Goal: Task Accomplishment & Management: Manage account settings

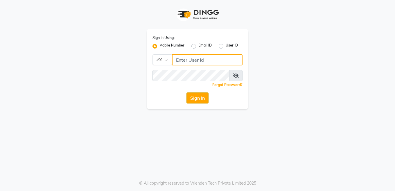
type input "9595211594"
click at [194, 98] on button "Sign In" at bounding box center [198, 97] width 22 height 11
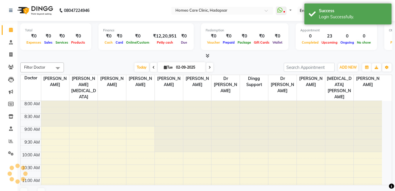
select select "en"
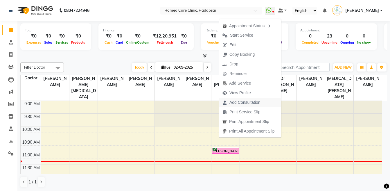
click at [234, 101] on span "Add Consultation" at bounding box center [245, 102] width 31 height 6
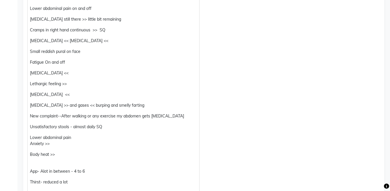
scroll to position [618, 0]
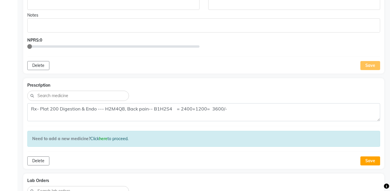
scroll to position [732, 0]
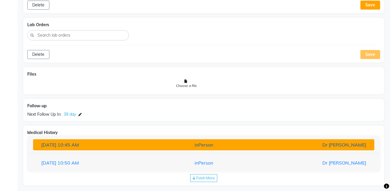
click at [343, 142] on div "Dr [PERSON_NAME]" at bounding box center [314, 144] width 111 height 7
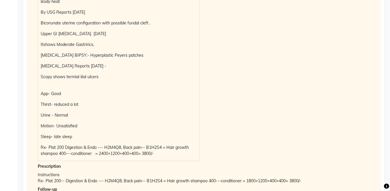
scroll to position [1286, 0]
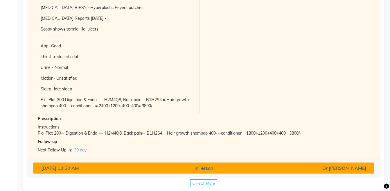
click at [334, 164] on div "Dr [PERSON_NAME]" at bounding box center [314, 167] width 111 height 7
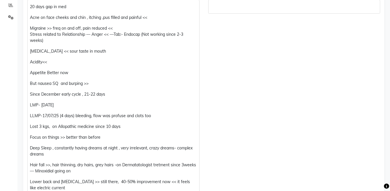
scroll to position [117, 0]
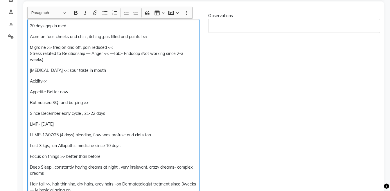
click at [122, 48] on p "Migraine >> freq on and off, pain reduced << Stress related to Relationship — A…" at bounding box center [113, 53] width 167 height 18
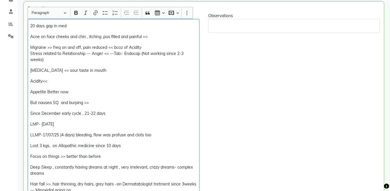
click at [101, 71] on p "[MEDICAL_DATA] << sour taste in mouth" at bounding box center [113, 70] width 166 height 6
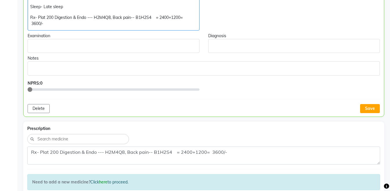
scroll to position [561, 0]
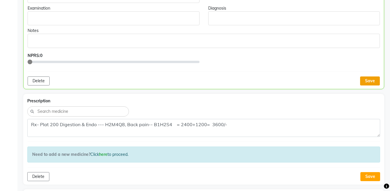
click at [373, 83] on button "Save" at bounding box center [370, 80] width 20 height 9
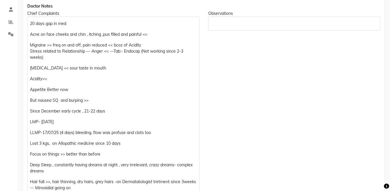
scroll to position [121, 0]
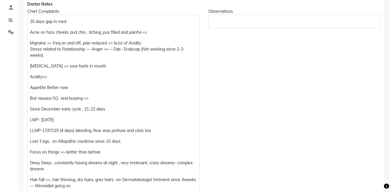
click at [42, 122] on p "LMP- [DATE]" at bounding box center [113, 120] width 167 height 6
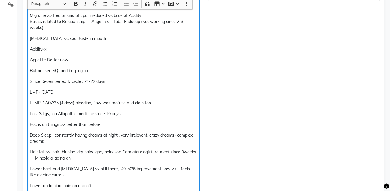
scroll to position [147, 0]
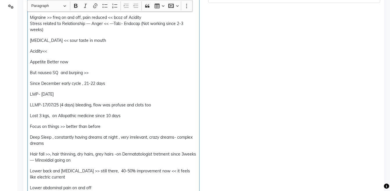
click at [30, 115] on p "Lost 3 kgs, on Allopathic medicine since 10 days" at bounding box center [113, 116] width 167 height 6
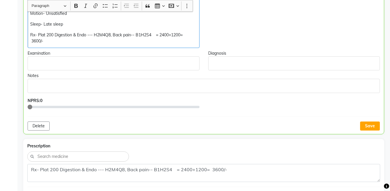
scroll to position [531, 0]
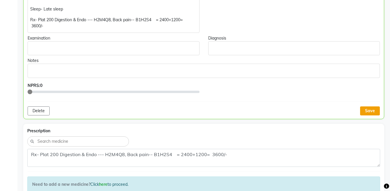
click at [372, 112] on button "Save" at bounding box center [370, 110] width 20 height 9
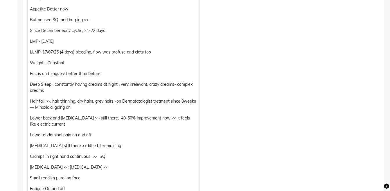
scroll to position [204, 0]
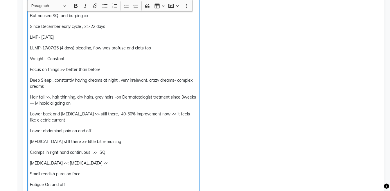
click at [42, 102] on p "Hair fall >>, hair thinning, dry hairs, grey hairs -on Dermatatologist tretment…" at bounding box center [113, 100] width 167 height 12
click at [47, 104] on p "Hair fall >>, hair thinning, dry hairs, grey hairs -on Dermatatologist tretment…" at bounding box center [113, 100] width 167 height 12
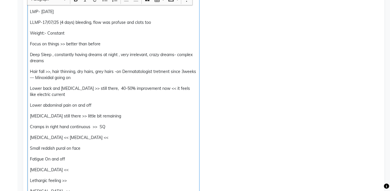
scroll to position [193, 0]
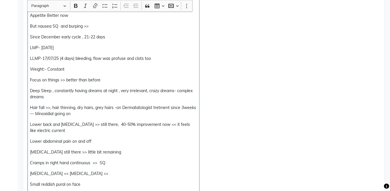
click at [52, 91] on p "Deep Sleep , constantly having dreams at night , very irrelevant, crazy dreams-…" at bounding box center [113, 94] width 167 height 12
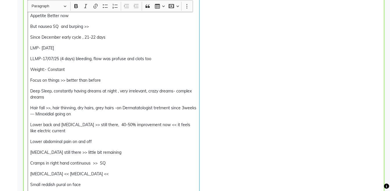
scroll to position [193, 0]
click at [96, 91] on p "Deep Sleep, constantly having dreams at night , very irrelevant, crazy dreams- …" at bounding box center [113, 94] width 166 height 12
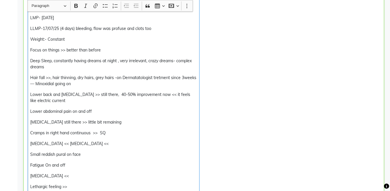
scroll to position [236, 0]
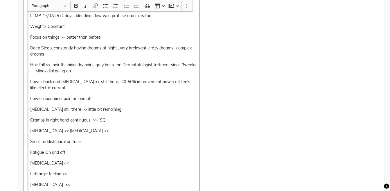
click at [87, 157] on div "20 days gap in med Acne on face cheeks and chin , itching ,pus filled and painf…" at bounding box center [114, 114] width 172 height 428
click at [84, 151] on p "Fatigue On and off" at bounding box center [113, 152] width 166 height 6
click at [78, 161] on p "[MEDICAL_DATA] <<" at bounding box center [113, 163] width 166 height 6
click at [78, 174] on p "Lethargic feeling >>" at bounding box center [113, 174] width 166 height 6
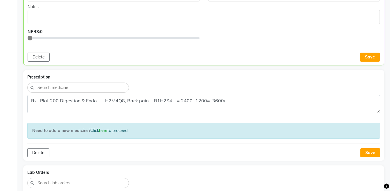
scroll to position [594, 0]
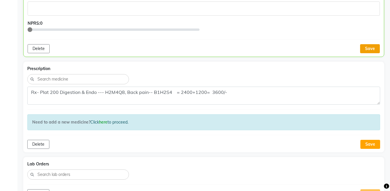
click at [376, 47] on button "Save" at bounding box center [370, 48] width 20 height 9
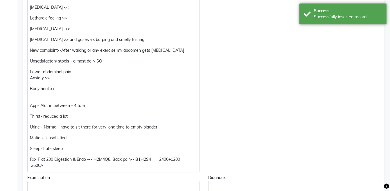
scroll to position [247, 0]
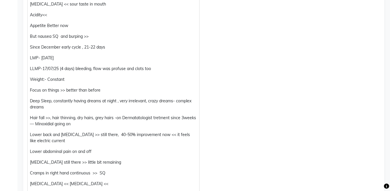
scroll to position [230, 0]
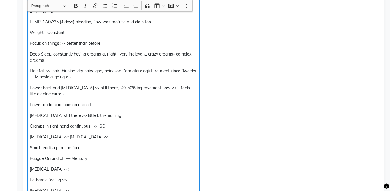
click at [51, 77] on p "Hair fall >>, hair thinning, dry hairs, grey hairs -on Dermatatologist tretment…" at bounding box center [113, 74] width 167 height 12
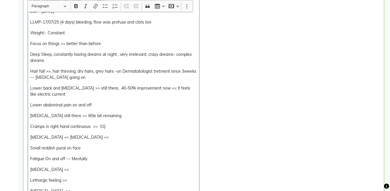
scroll to position [230, 0]
click at [108, 96] on p "Lower back and [MEDICAL_DATA] >> still there, 40-50% improvement now << it feel…" at bounding box center [113, 91] width 166 height 12
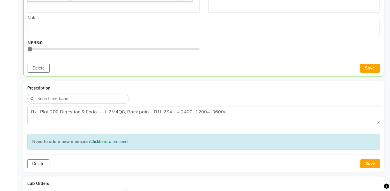
scroll to position [583, 0]
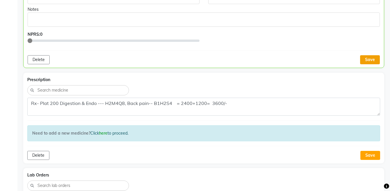
click at [370, 59] on button "Save" at bounding box center [370, 59] width 20 height 9
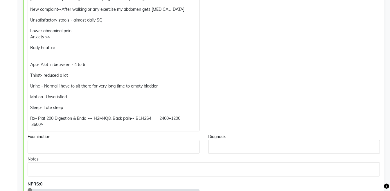
scroll to position [450, 0]
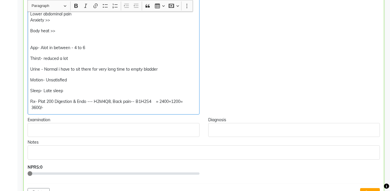
click at [98, 90] on p "Sleep- Late sleep" at bounding box center [113, 91] width 166 height 6
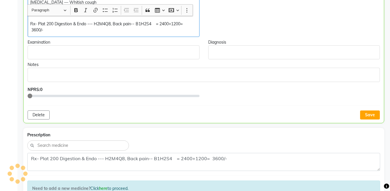
scroll to position [585, 0]
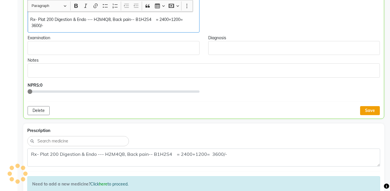
click at [369, 110] on button "Save" at bounding box center [370, 110] width 20 height 9
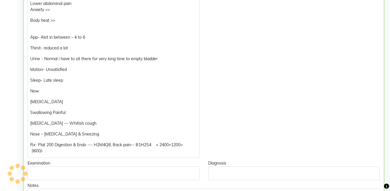
scroll to position [496, 0]
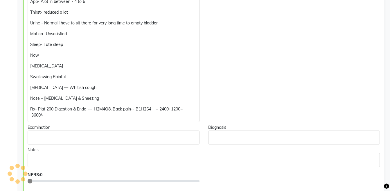
click at [105, 111] on p "Rx- Plat 200 Digestion & Endo --- H2M4Q8, Back pain-- B1H2S4 = 2400+1200= 3600/-" at bounding box center [113, 112] width 166 height 12
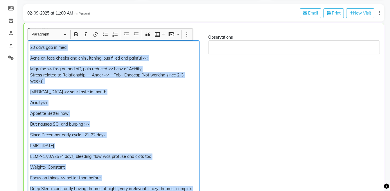
scroll to position [84, 0]
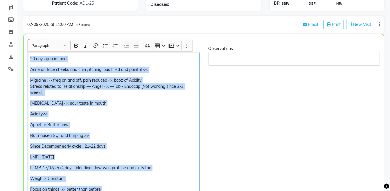
copy div "20 days gap in med Acne on face cheeks and chin , itching ,pus filled and painf…"
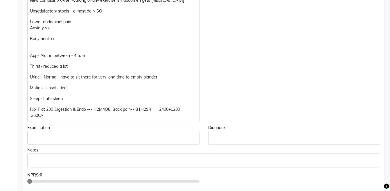
scroll to position [449, 0]
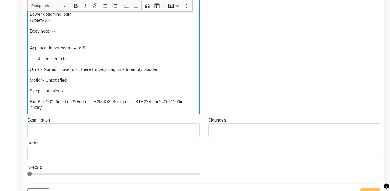
click at [197, 104] on p "Rx- Plat 200 Digestion & Endo --- H2M4Q8, Back pain-- B1H2S4 = 2400+1200= 3600/-" at bounding box center [113, 105] width 167 height 12
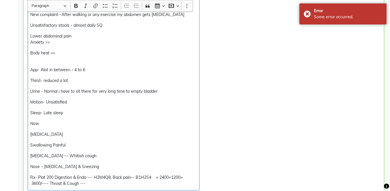
scroll to position [429, 0]
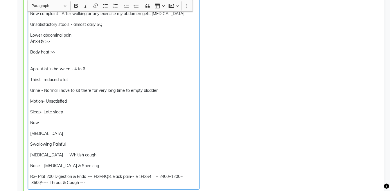
click at [42, 183] on p "Rx- Plat 200 Digestion & Endo --- H2M4Q8, Back pain-- B1H2S4 = 2400+1200= 3600/…" at bounding box center [113, 179] width 166 height 12
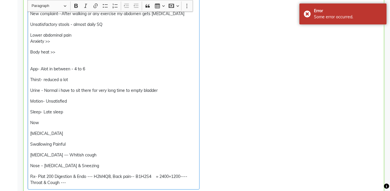
click at [60, 181] on p "Rx- Plat 200 Digestion & Endo --- H2M4Q8, Back pain-- B1H2S4 = 2400+1200---- Th…" at bounding box center [113, 179] width 166 height 12
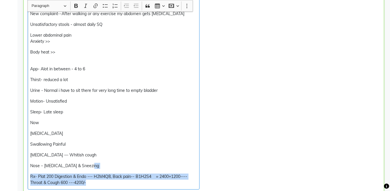
copy div "Nose – [MEDICAL_DATA] & Sneezing Rx- Plat 200 Digestion & Endo --- H2M4Q8, Back…"
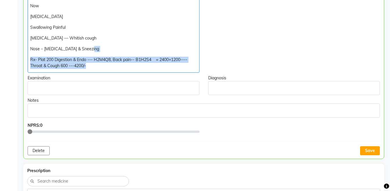
scroll to position [589, 0]
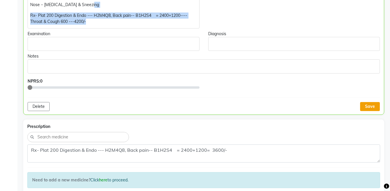
click at [374, 108] on button "Save" at bounding box center [370, 106] width 20 height 9
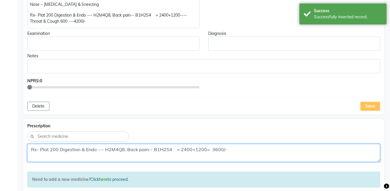
click at [292, 146] on textarea "Rx- Plat 200 Digestion & Endo --- H2M4Q8, Back pain-- B1H2S4 = 2400+1200= 3600/-" at bounding box center [203, 153] width 353 height 18
paste textarea "---- Throat & Cough 600 ---42"
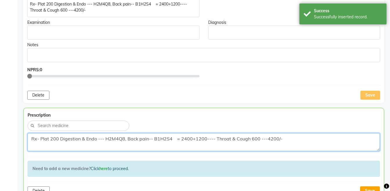
scroll to position [607, 0]
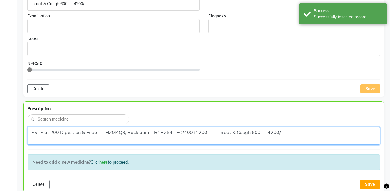
click at [218, 131] on textarea "Rx- Plat 200 Digestion & Endo --- H2M4Q8, Back pain-- B1H2S4 = 2400+1200---- Th…" at bounding box center [204, 136] width 352 height 18
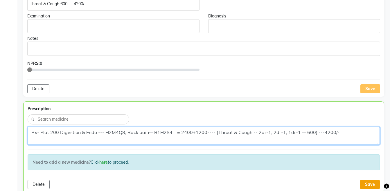
type textarea "Rx- Plat 200 Digestion & Endo --- H2M4Q8, Back pain-- B1H2S4 = 2400+1200---- (T…"
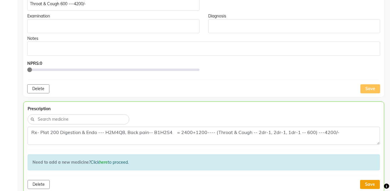
click at [365, 184] on button "Save" at bounding box center [370, 184] width 20 height 9
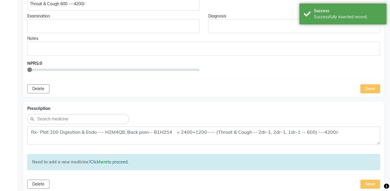
scroll to position [435, 0]
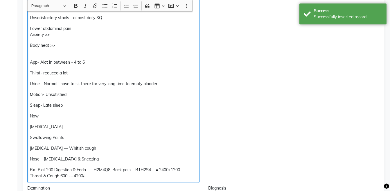
click at [164, 175] on p "Rx- Plat 200 Digestion & Endo --- H2M4Q8, Back pain-- B1H2S4 = 2400+1200---- Th…" at bounding box center [113, 173] width 167 height 12
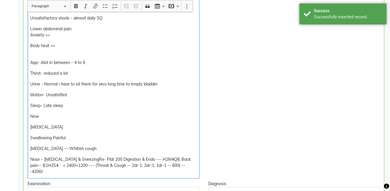
scroll to position [435, 0]
click at [93, 159] on p "Nose – [MEDICAL_DATA] & SneezingRx- Plat 200 Digestion & Endo --- H2M4Q8, Back …" at bounding box center [113, 165] width 166 height 18
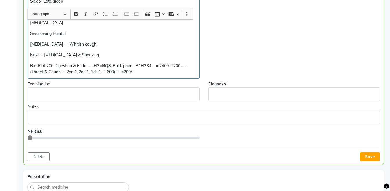
scroll to position [562, 0]
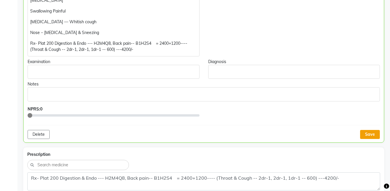
click at [364, 135] on button "Save" at bounding box center [370, 134] width 20 height 9
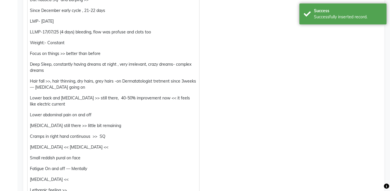
scroll to position [18, 0]
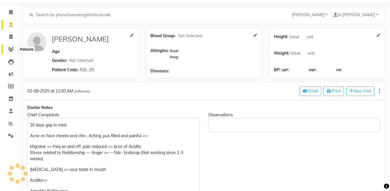
click at [11, 47] on icon at bounding box center [11, 49] width 6 height 4
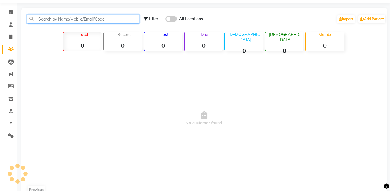
click at [49, 19] on input "text" at bounding box center [83, 19] width 112 height 9
type input "[PERSON_NAME]"
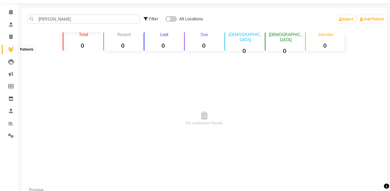
click at [11, 51] on icon at bounding box center [11, 49] width 6 height 4
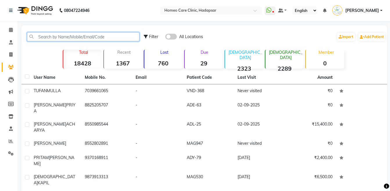
click at [75, 36] on input "text" at bounding box center [83, 36] width 112 height 9
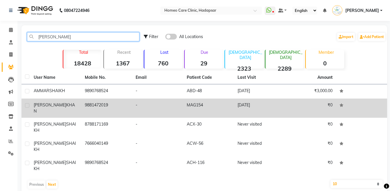
type input "[PERSON_NAME]"
click at [88, 107] on td "9881472019" at bounding box center [106, 107] width 51 height 19
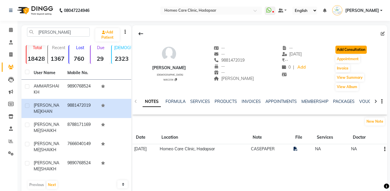
click at [357, 50] on button "Add Consultation" at bounding box center [351, 50] width 31 height 8
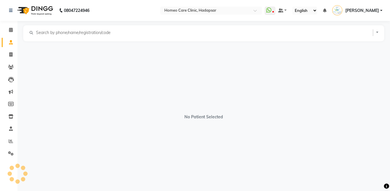
select select "[DEMOGRAPHIC_DATA]"
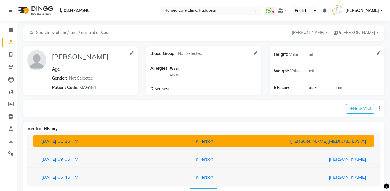
click at [340, 137] on div "[PERSON_NAME][MEDICAL_DATA]" at bounding box center [314, 140] width 111 height 7
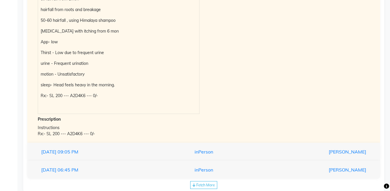
scroll to position [306, 0]
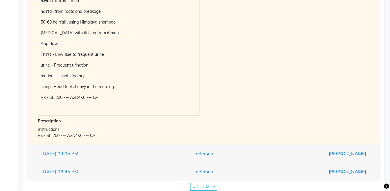
click at [119, 97] on p "Rx:- SL 200 --- A2D4K6 --- 0/-" at bounding box center [119, 97] width 156 height 6
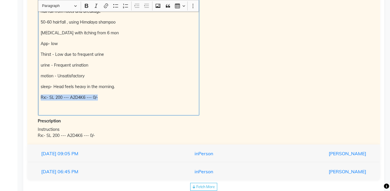
copy div "Rx:- SL 200 --- A2D4K6 --- 0/-"
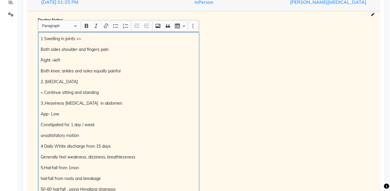
scroll to position [0, 0]
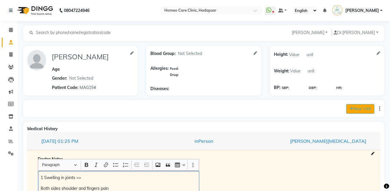
click at [357, 108] on button "New Visit" at bounding box center [360, 109] width 28 height 10
select select "735"
select select "inPerson"
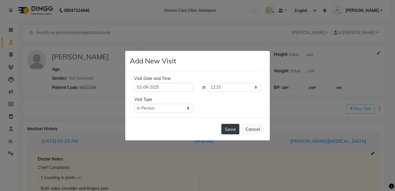
click at [232, 128] on button "Save" at bounding box center [230, 129] width 18 height 10
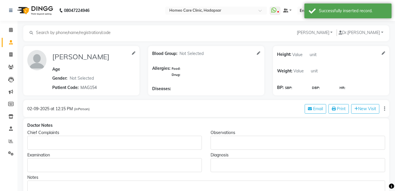
type input "HUMERA KHAN"
select select "female"
type input "MAG154"
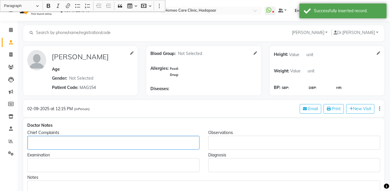
click at [58, 146] on div "Rich Text Editor, main" at bounding box center [113, 143] width 172 height 14
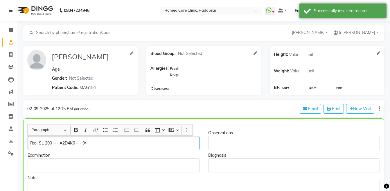
scroll to position [83, 0]
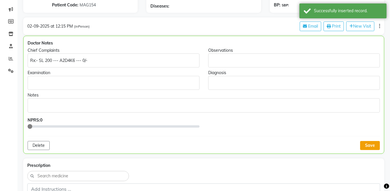
click at [367, 144] on button "Save" at bounding box center [370, 145] width 20 height 9
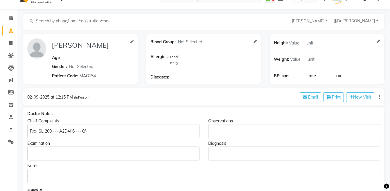
scroll to position [0, 0]
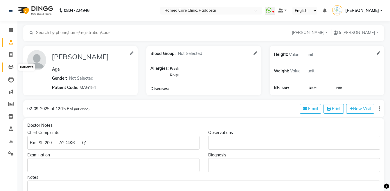
click at [9, 69] on icon at bounding box center [11, 67] width 6 height 4
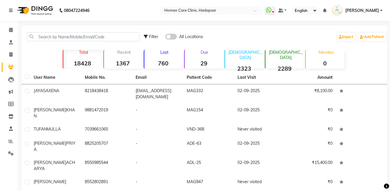
click at [62, 32] on div "Filter All Locations Import Add Patient" at bounding box center [204, 37] width 363 height 18
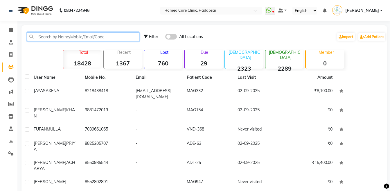
click at [62, 35] on input "text" at bounding box center [83, 36] width 112 height 9
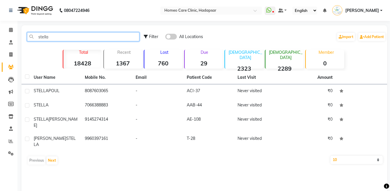
type input "stella"
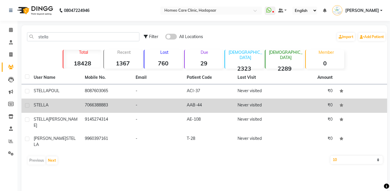
click at [96, 107] on td "7066388883" at bounding box center [106, 105] width 51 height 14
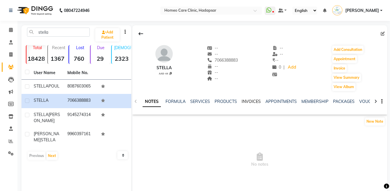
click at [247, 100] on link "INVOICES" at bounding box center [251, 101] width 19 height 5
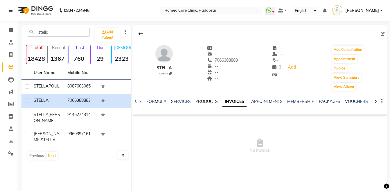
click at [205, 103] on link "PRODUCTS" at bounding box center [207, 101] width 22 height 5
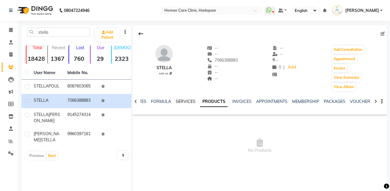
click at [179, 101] on link "SERVICES" at bounding box center [186, 101] width 20 height 5
click at [12, 63] on link "Patients" at bounding box center [9, 67] width 14 height 10
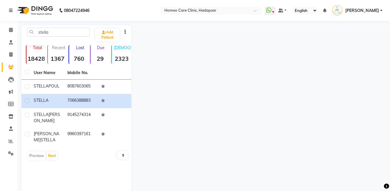
scroll to position [17, 0]
